Goal: Task Accomplishment & Management: Complete application form

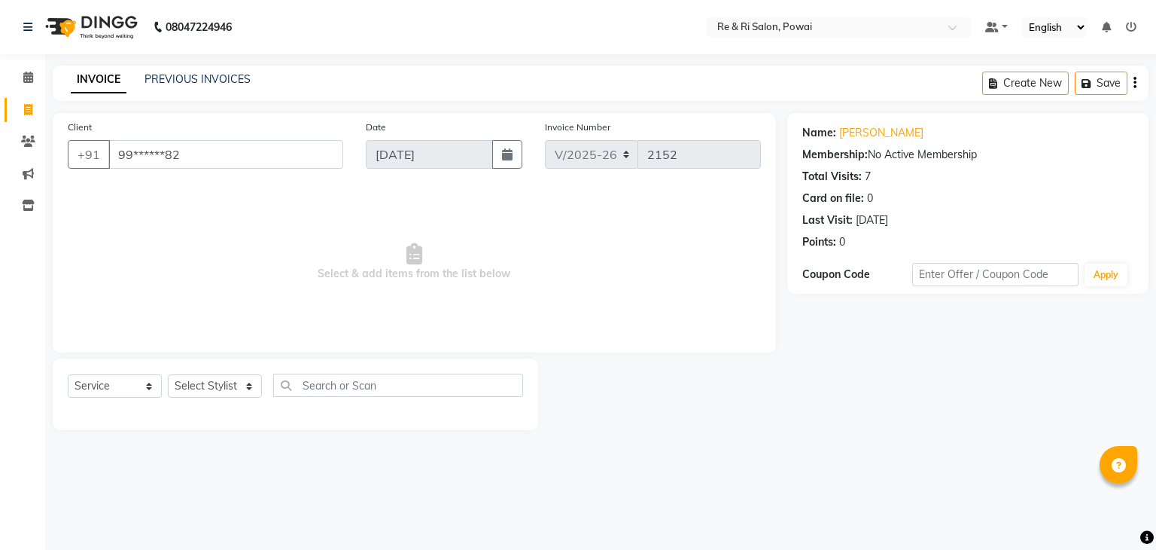
select select "5364"
select select "service"
click at [228, 146] on input "99******82" at bounding box center [225, 154] width 235 height 29
type input "9"
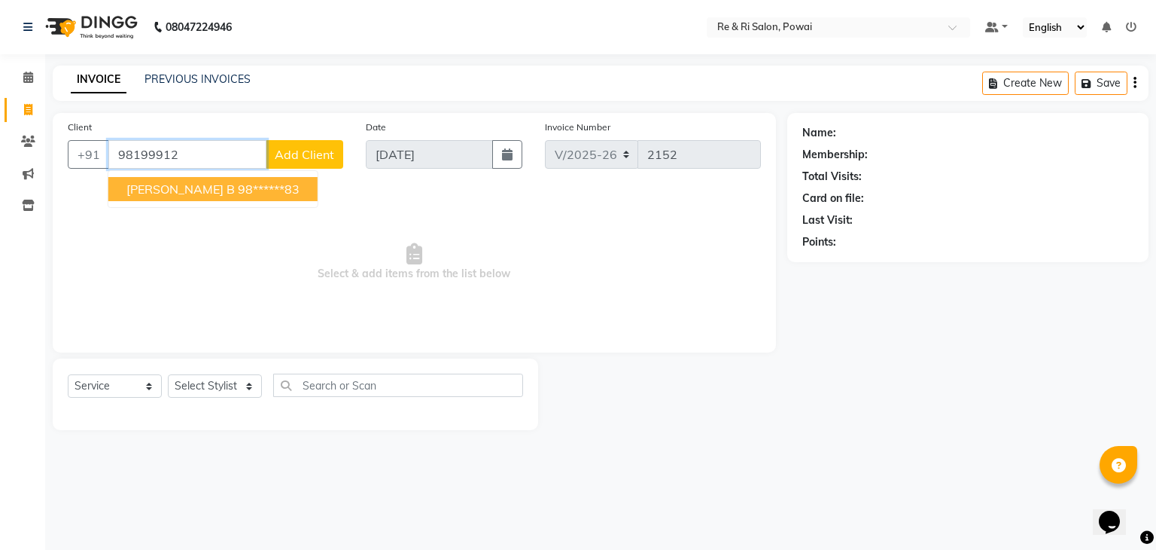
click at [238, 191] on ngb-highlight "98******83" at bounding box center [269, 188] width 62 height 15
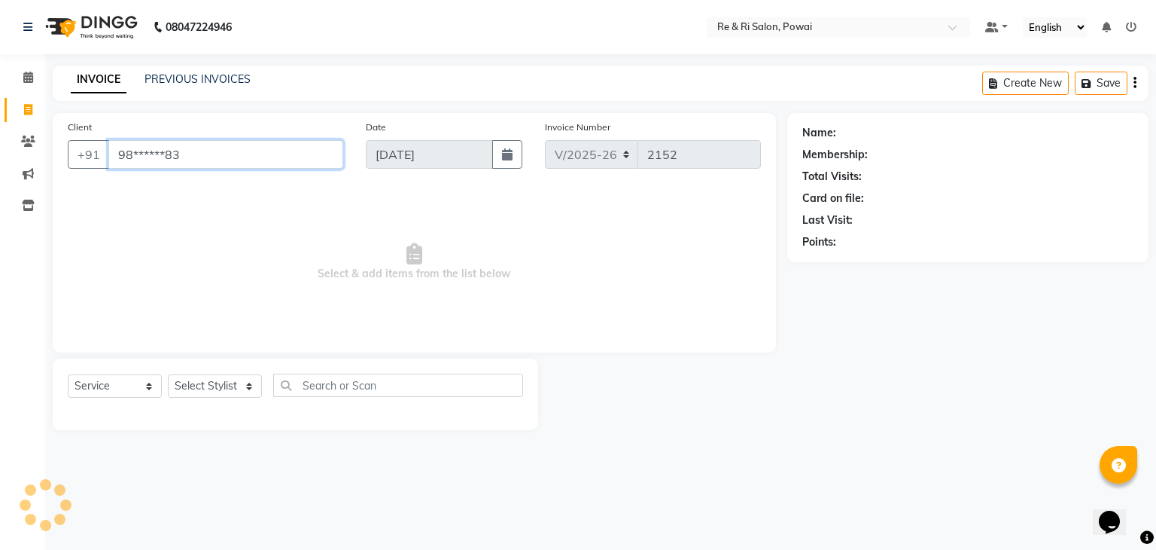
type input "98******83"
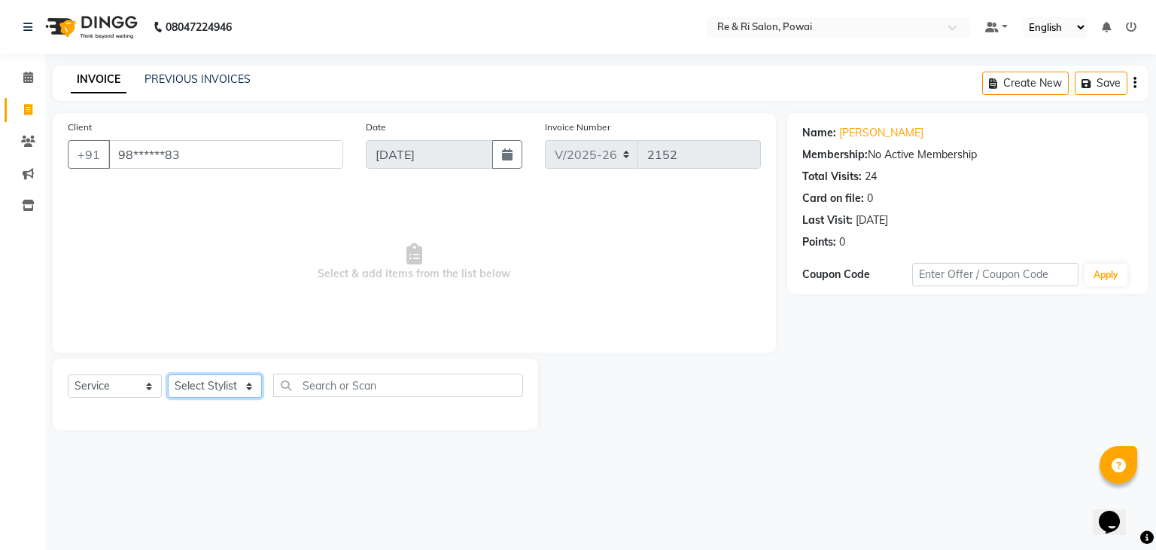
click at [245, 383] on select "Select Stylist ana Arbaaz Ayesha Danish Poonam Rehaan Salman Sandy" at bounding box center [215, 385] width 94 height 23
select select "63988"
click at [168, 375] on select "Select Stylist ana Arbaaz Ayesha Danish Poonam Rehaan Salman Sandy" at bounding box center [215, 385] width 94 height 23
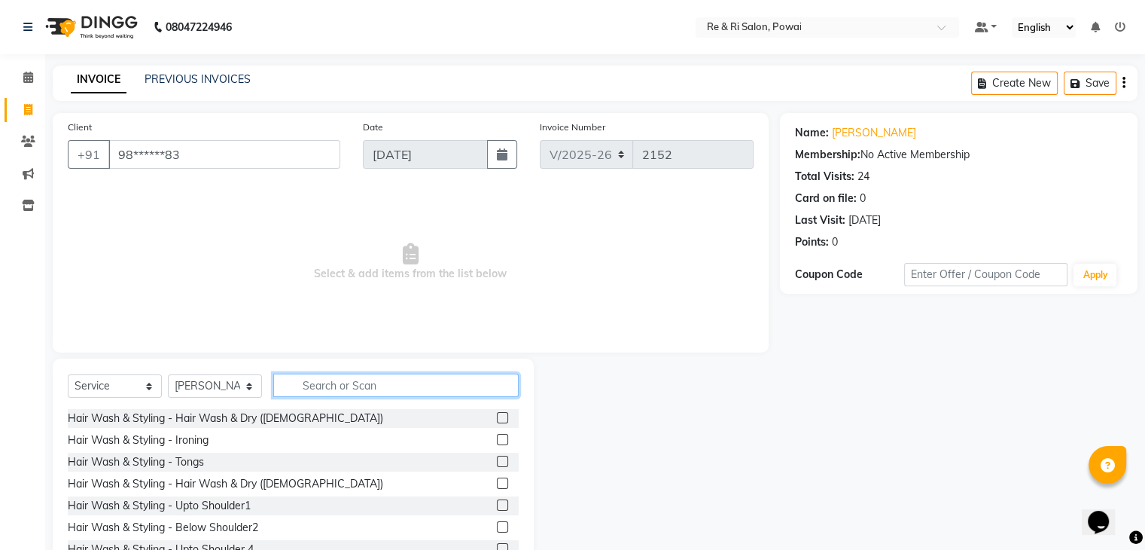
click at [358, 391] on input "text" at bounding box center [395, 384] width 245 height 23
click at [358, 386] on input "text" at bounding box center [395, 384] width 245 height 23
click at [358, 386] on input "hair" at bounding box center [385, 384] width 224 height 23
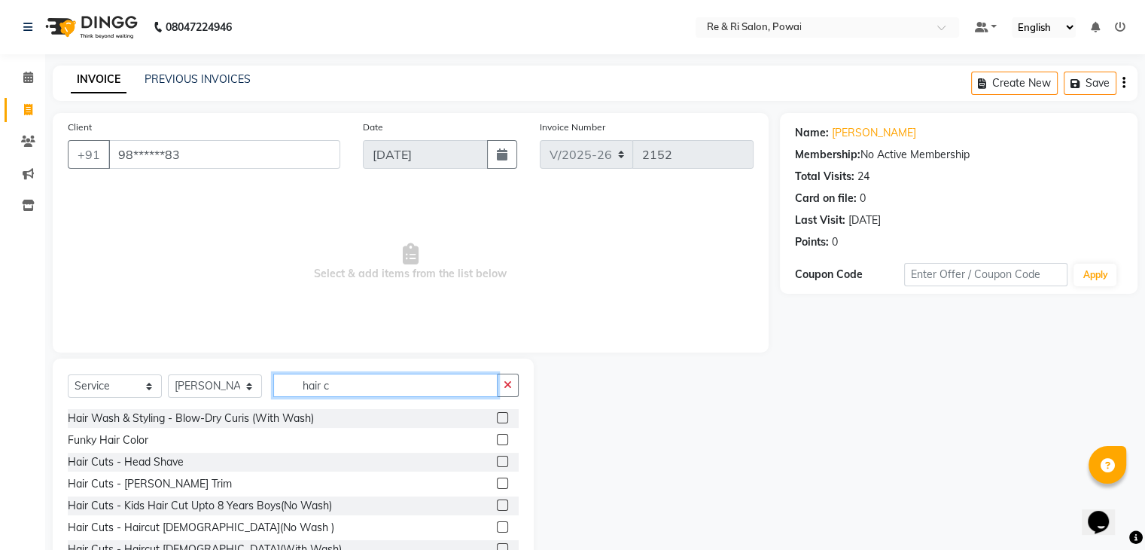
click at [373, 385] on input "hair c" at bounding box center [385, 384] width 224 height 23
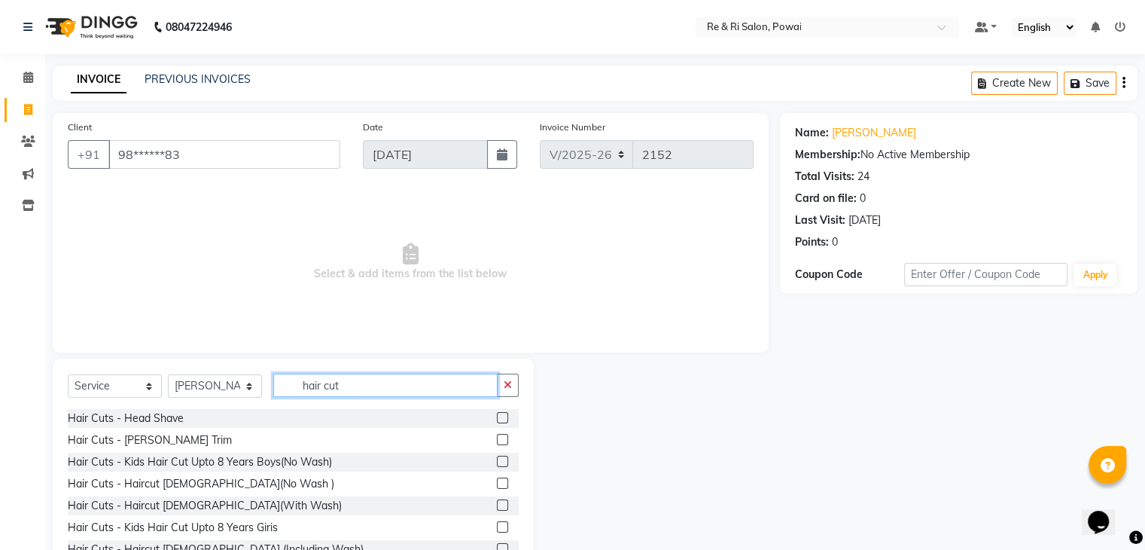
type input "hair cut"
click at [497, 507] on label at bounding box center [502, 504] width 11 height 11
click at [497, 507] on input "checkbox" at bounding box center [502, 506] width 10 height 10
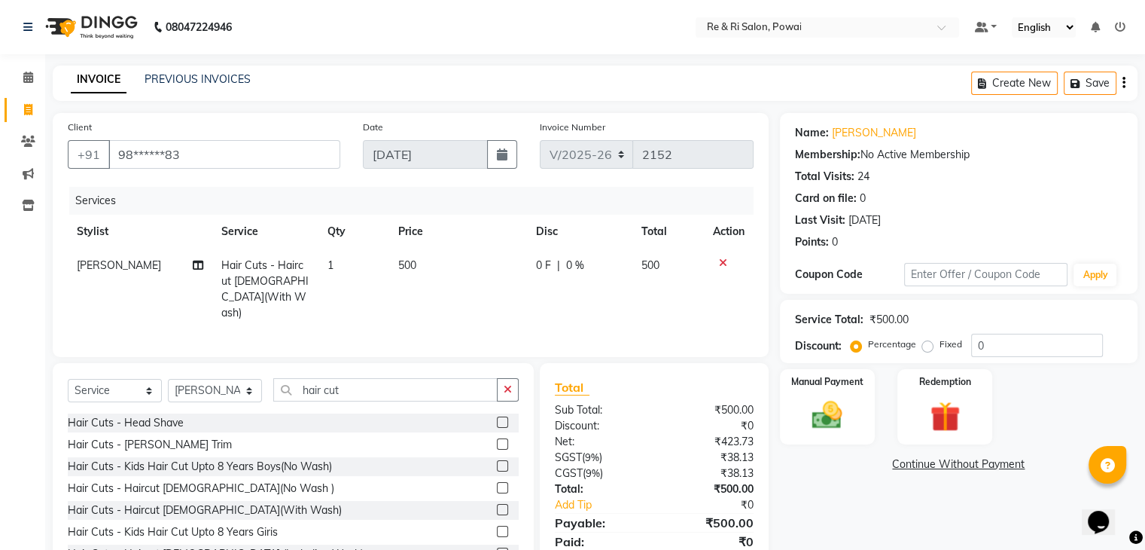
click at [724, 263] on icon at bounding box center [723, 262] width 8 height 11
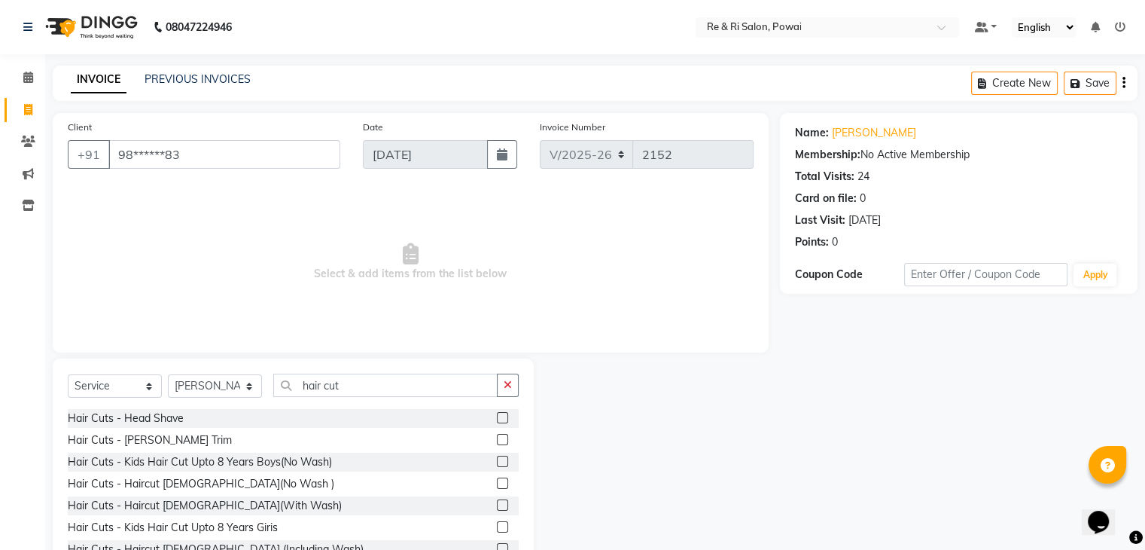
click at [497, 498] on div at bounding box center [508, 505] width 22 height 19
click at [497, 504] on label at bounding box center [502, 504] width 11 height 11
click at [497, 504] on input "checkbox" at bounding box center [502, 506] width 10 height 10
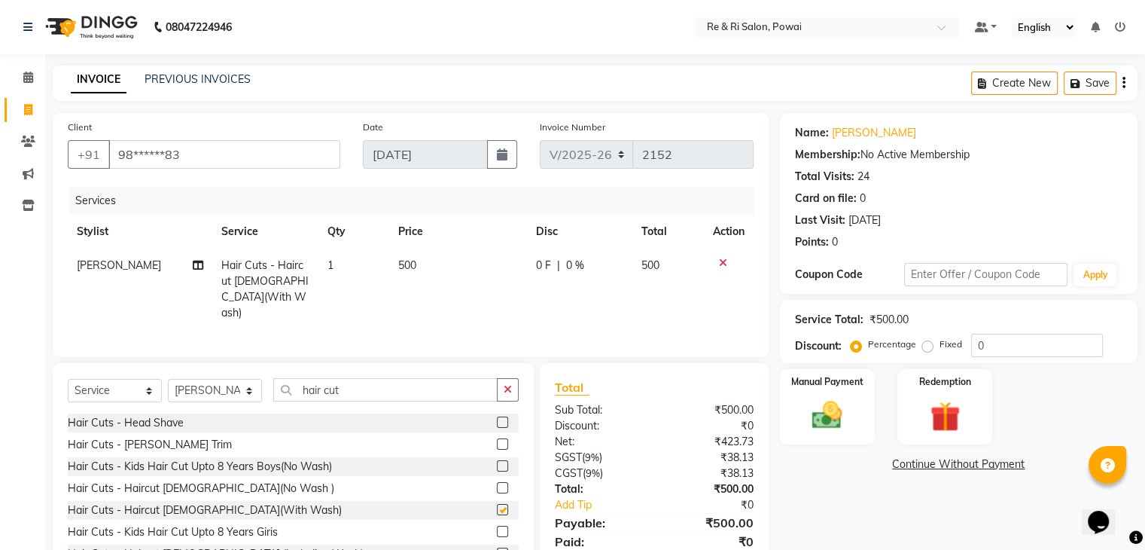
checkbox input "false"
click at [722, 263] on icon at bounding box center [723, 262] width 8 height 11
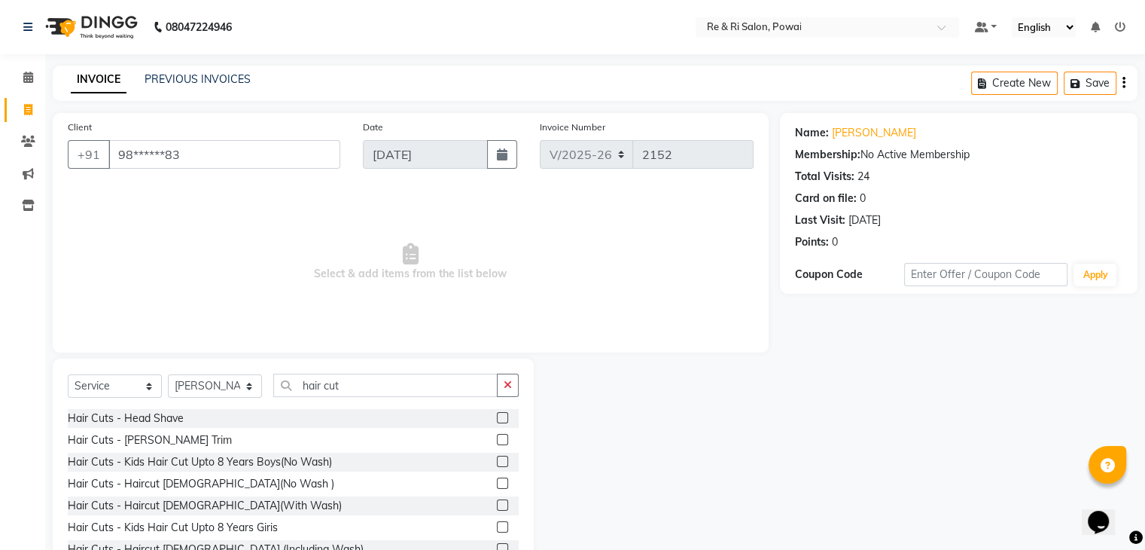
click at [497, 480] on label at bounding box center [502, 482] width 11 height 11
click at [497, 480] on input "checkbox" at bounding box center [502, 484] width 10 height 10
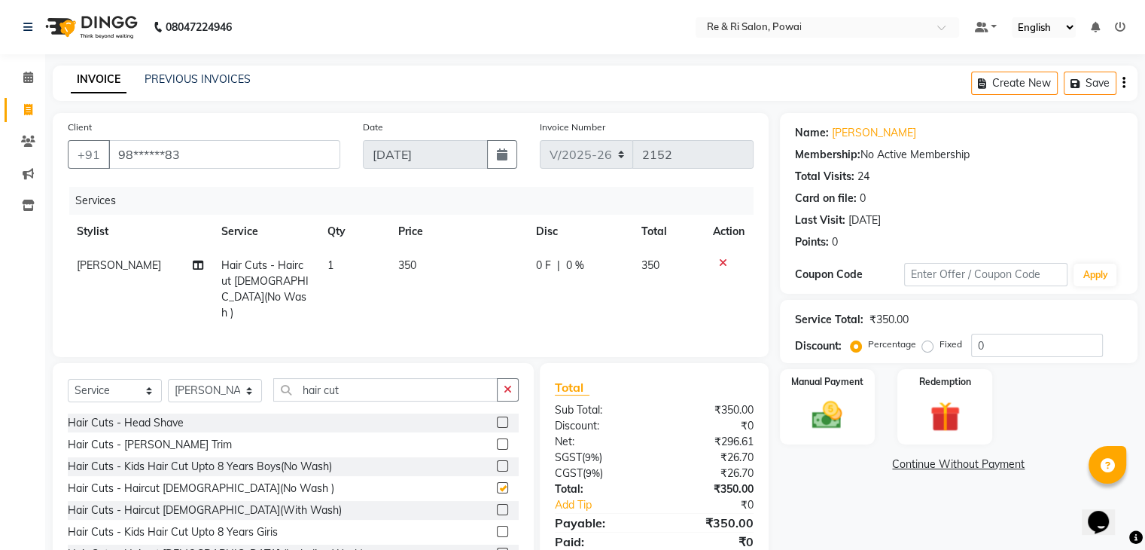
checkbox input "false"
click at [544, 265] on span "0 F" at bounding box center [543, 265] width 15 height 16
select select "63988"
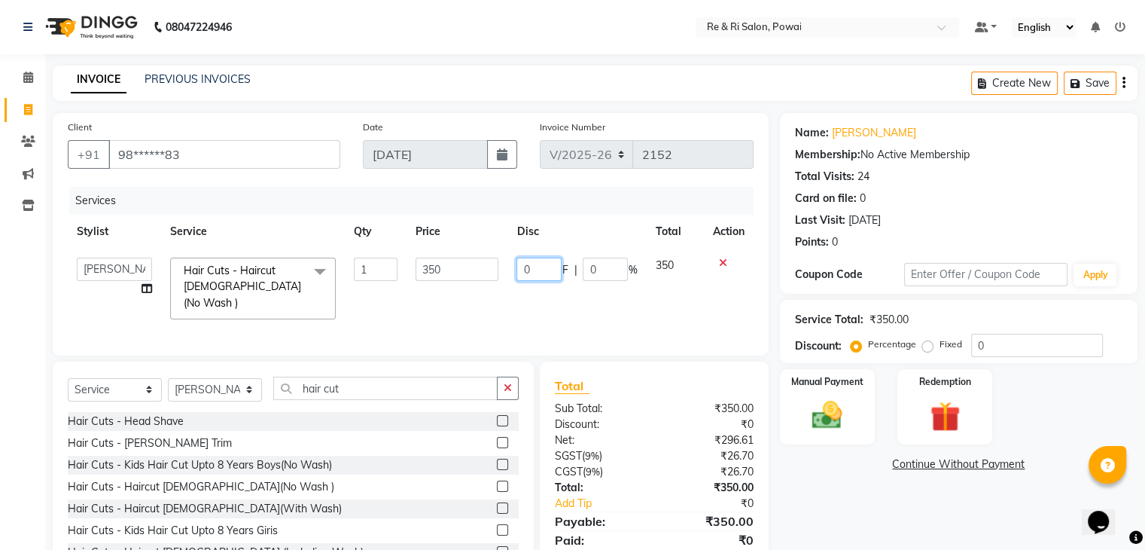
click at [544, 265] on input "0" at bounding box center [538, 268] width 45 height 23
type input "0100"
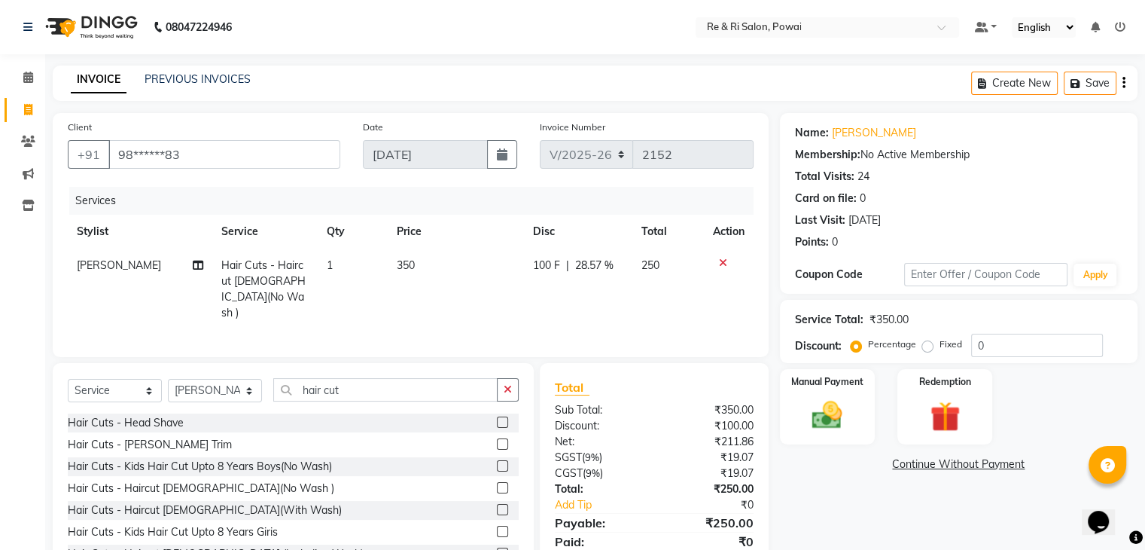
click at [671, 254] on td "250" at bounding box center [668, 288] width 72 height 81
select select "63988"
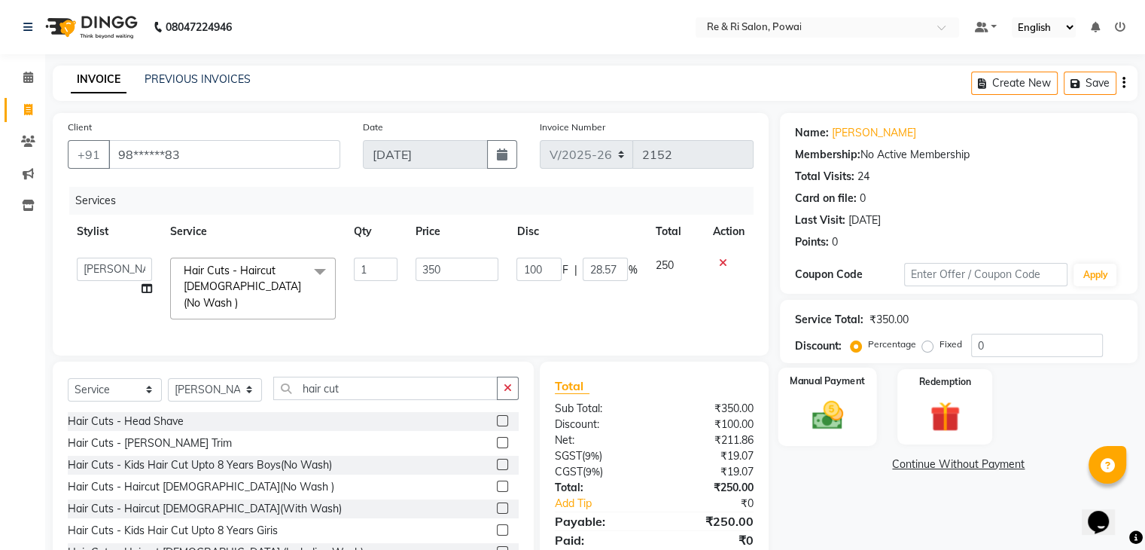
click at [830, 395] on div "Manual Payment" at bounding box center [827, 406] width 99 height 78
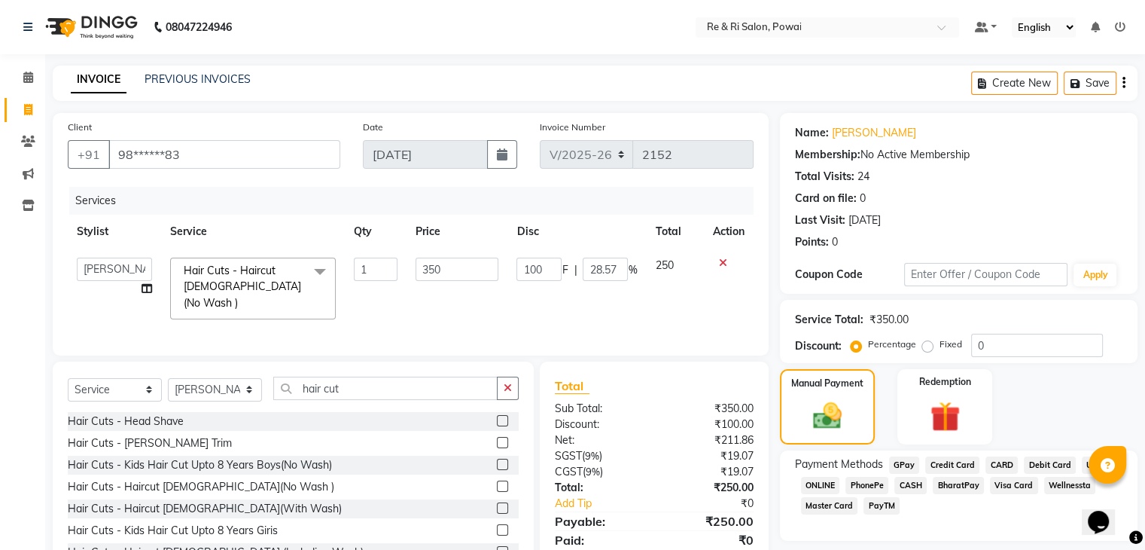
click at [903, 464] on span "GPay" at bounding box center [904, 464] width 31 height 17
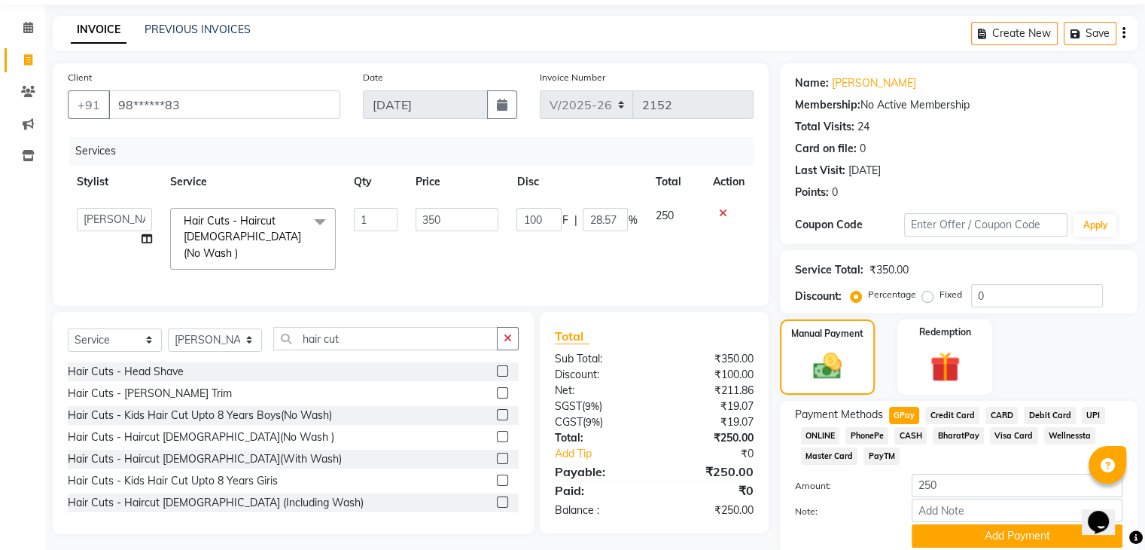
scroll to position [109, 0]
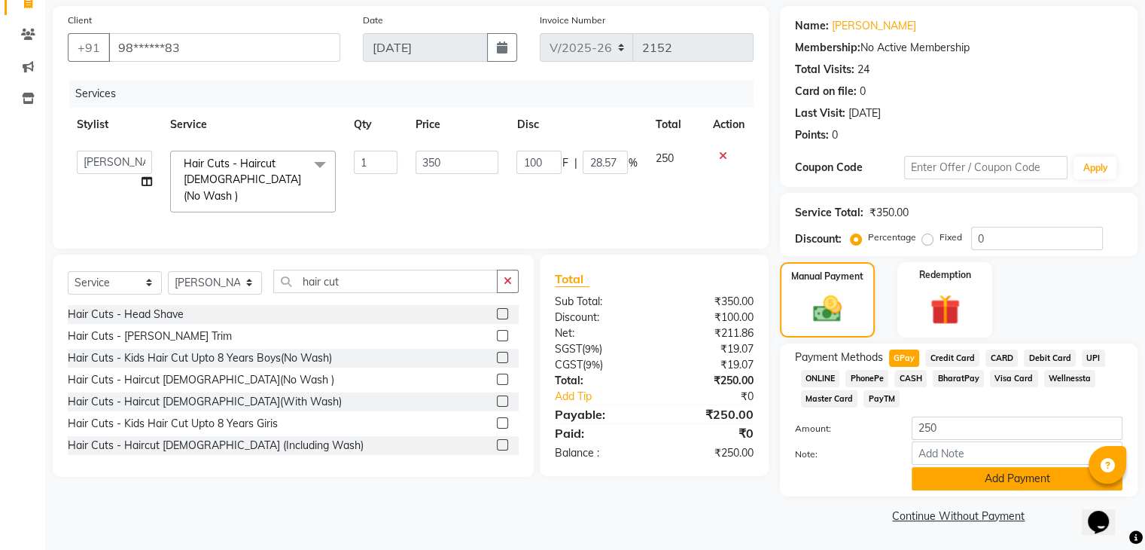
click at [1013, 486] on button "Add Payment" at bounding box center [1017, 478] width 211 height 23
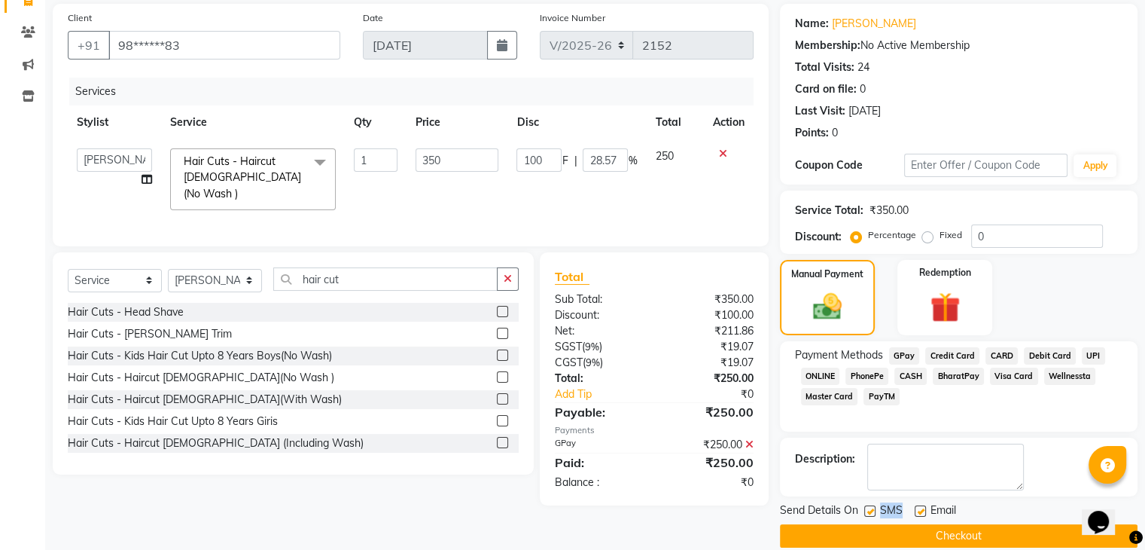
drag, startPoint x: 869, startPoint y: 507, endPoint x: 921, endPoint y: 505, distance: 52.0
click at [921, 505] on div "Send Details On SMS Email" at bounding box center [959, 511] width 358 height 19
click at [921, 505] on label at bounding box center [920, 510] width 11 height 11
click at [921, 507] on input "checkbox" at bounding box center [920, 512] width 10 height 10
checkbox input "false"
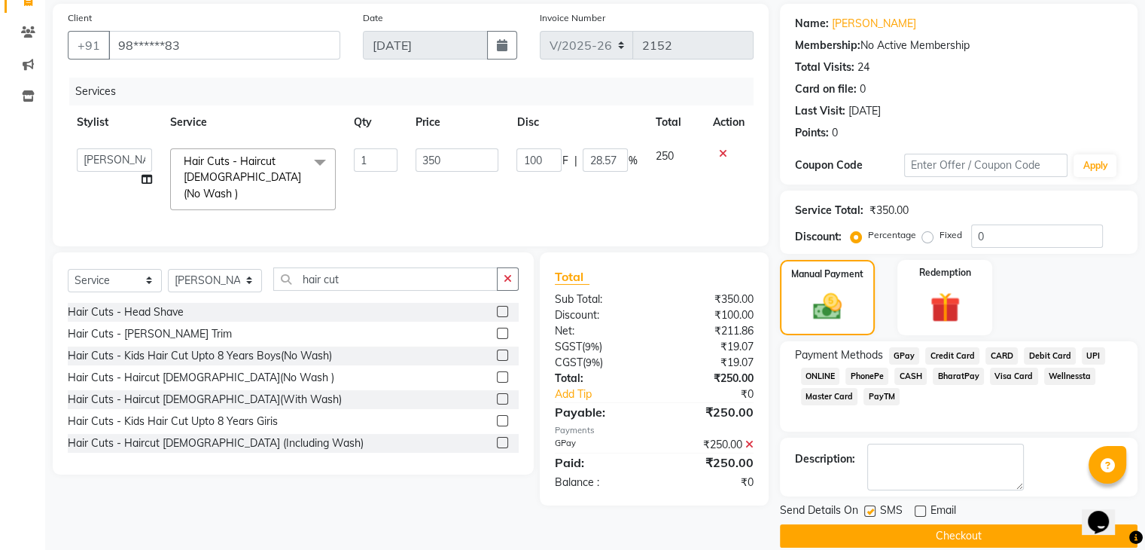
click at [870, 510] on label at bounding box center [869, 510] width 11 height 11
click at [870, 510] on input "checkbox" at bounding box center [869, 512] width 10 height 10
checkbox input "false"
click at [873, 538] on button "Checkout" at bounding box center [959, 535] width 358 height 23
